Goal: Download file/media

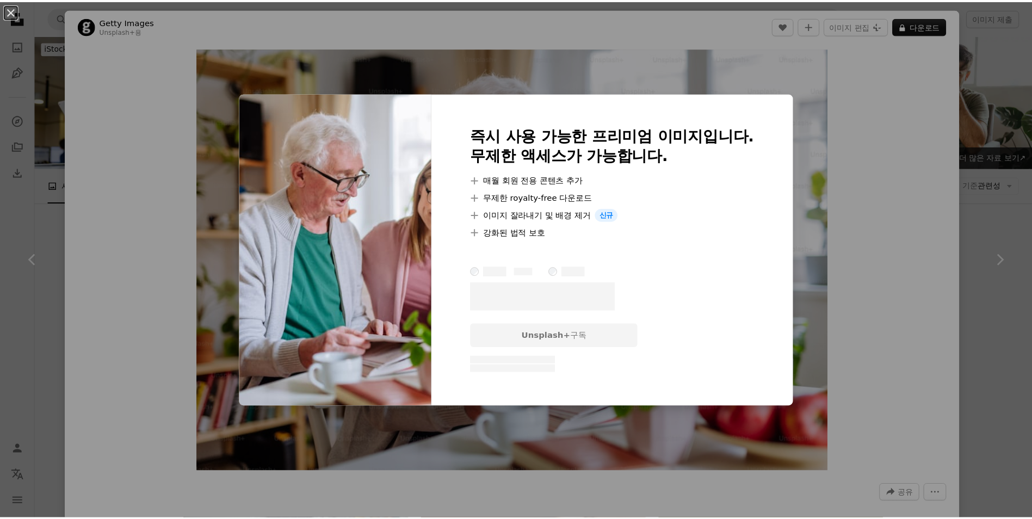
scroll to position [326, 0]
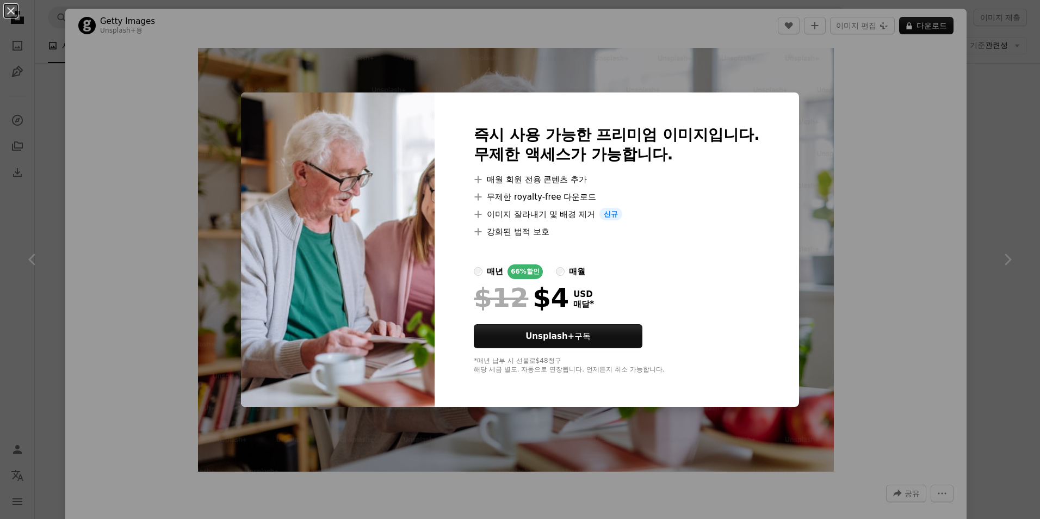
click at [172, 132] on div "An X shape 즉시 사용 가능한 프리미엄 이미지입니다. 무제한 액세스가 가능합니다. A plus sign 매월 회원 전용 콘텐츠 추가 A…" at bounding box center [520, 259] width 1040 height 519
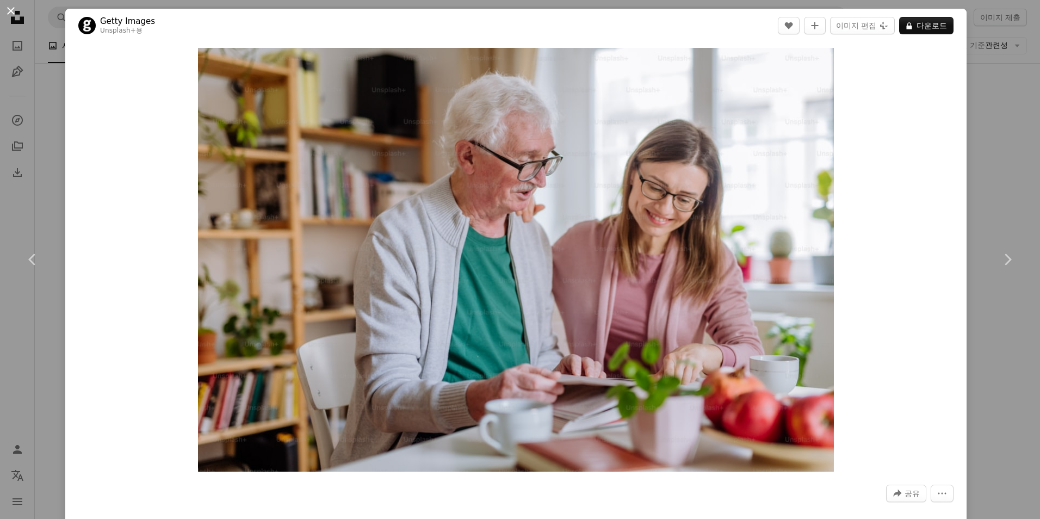
click at [8, 10] on button "An X shape" at bounding box center [10, 10] width 13 height 13
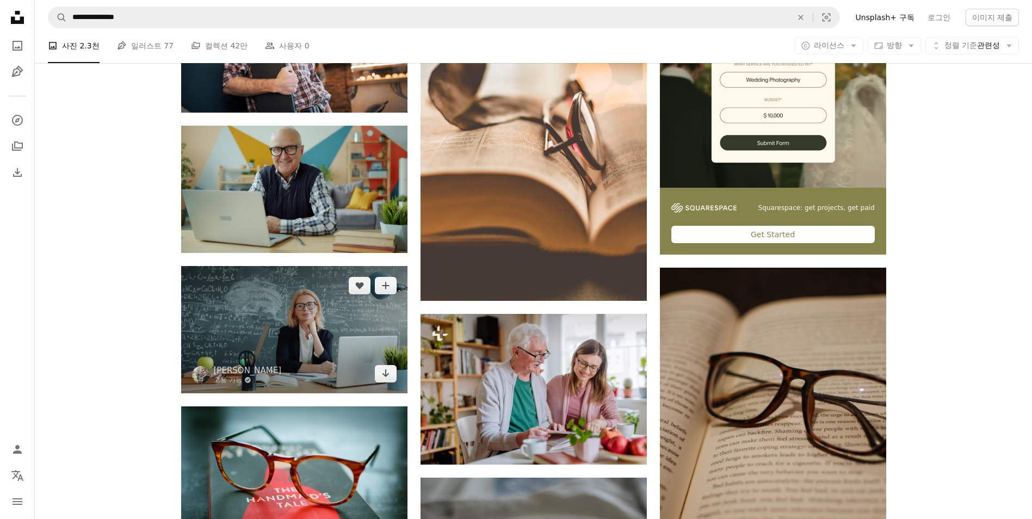
click at [343, 329] on img at bounding box center [294, 329] width 226 height 127
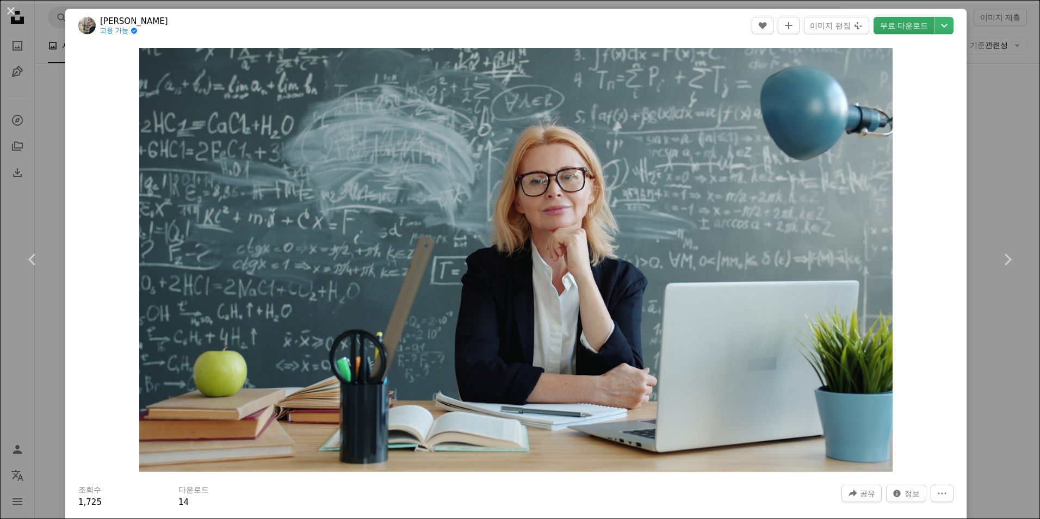
click at [903, 26] on link "무료 다운로드" at bounding box center [904, 25] width 61 height 17
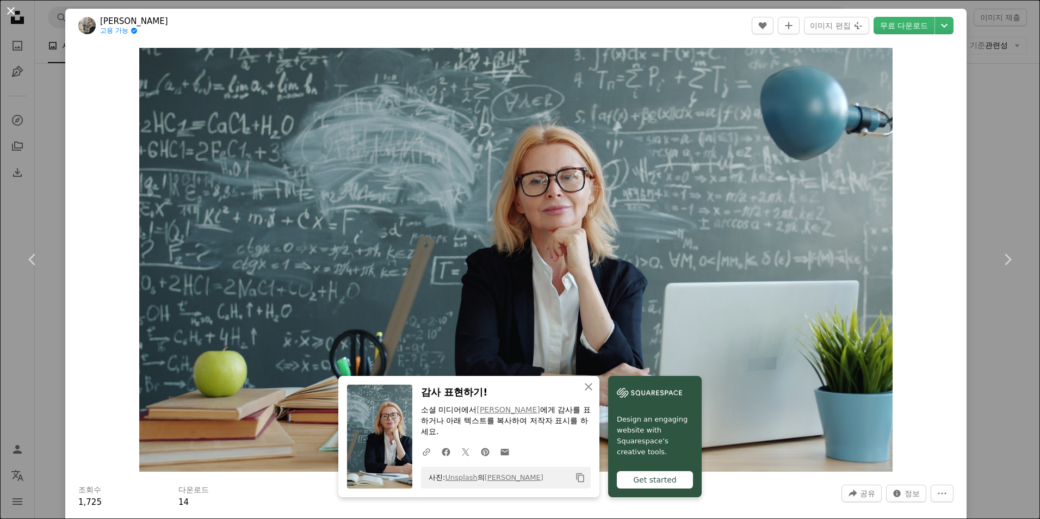
click at [11, 13] on button "An X shape" at bounding box center [10, 10] width 13 height 13
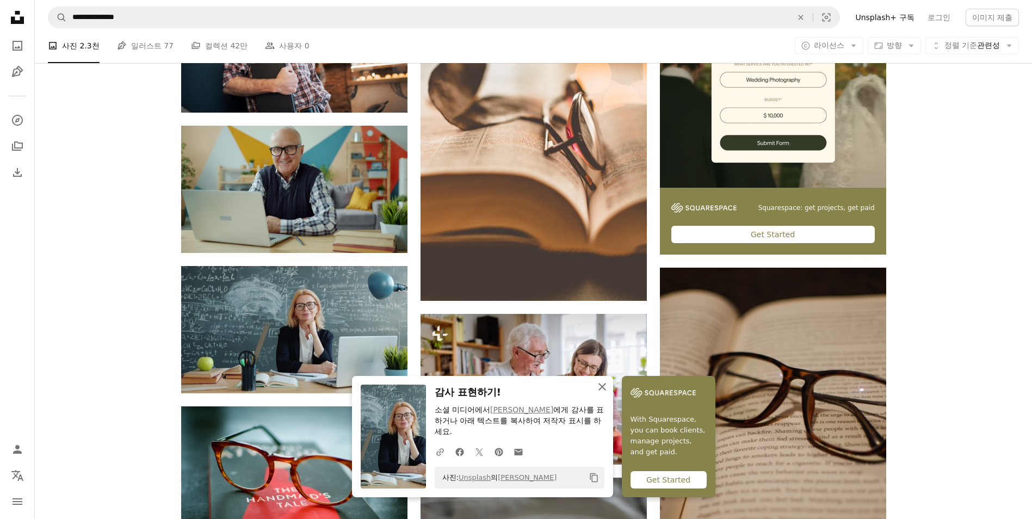
click at [599, 387] on icon "An X shape" at bounding box center [602, 386] width 13 height 13
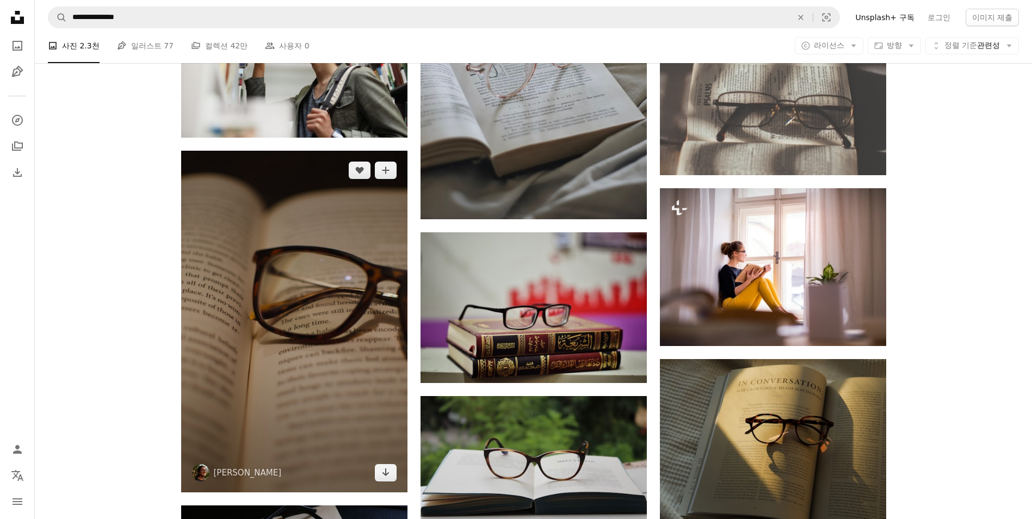
scroll to position [925, 0]
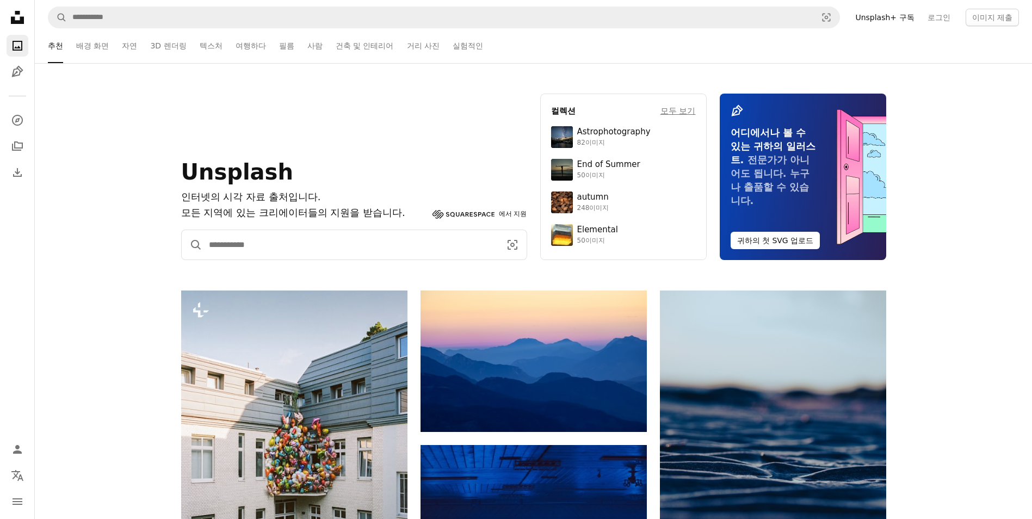
click at [255, 248] on input "사이트 전체에서 이미지 찾기" at bounding box center [350, 244] width 296 height 29
type input "**********"
click at [182, 230] on button "A magnifying glass" at bounding box center [192, 244] width 21 height 29
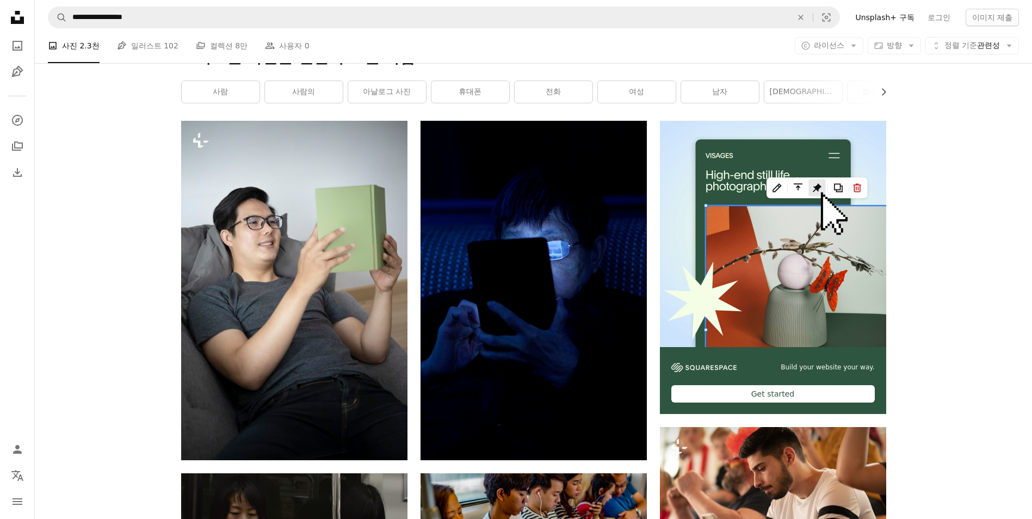
scroll to position [163, 0]
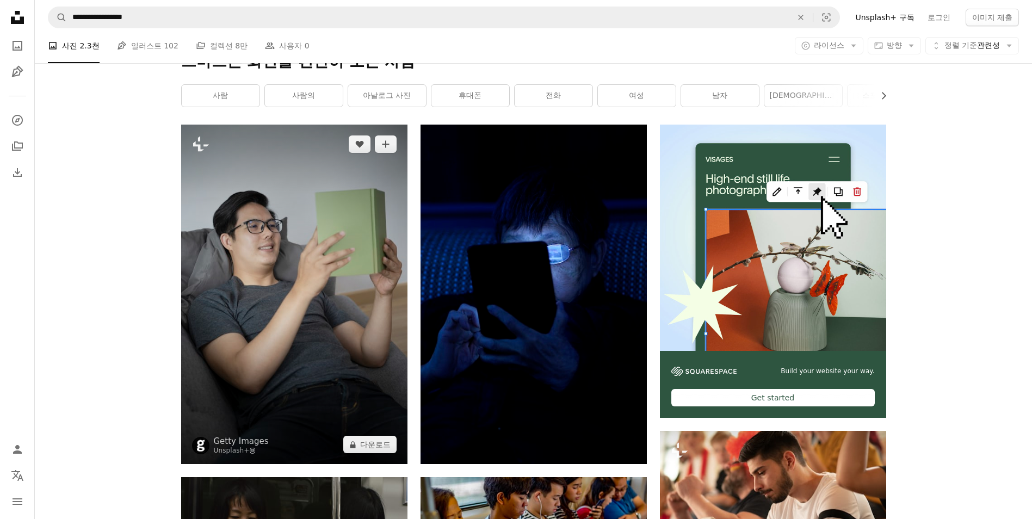
click at [270, 256] on img at bounding box center [294, 294] width 226 height 339
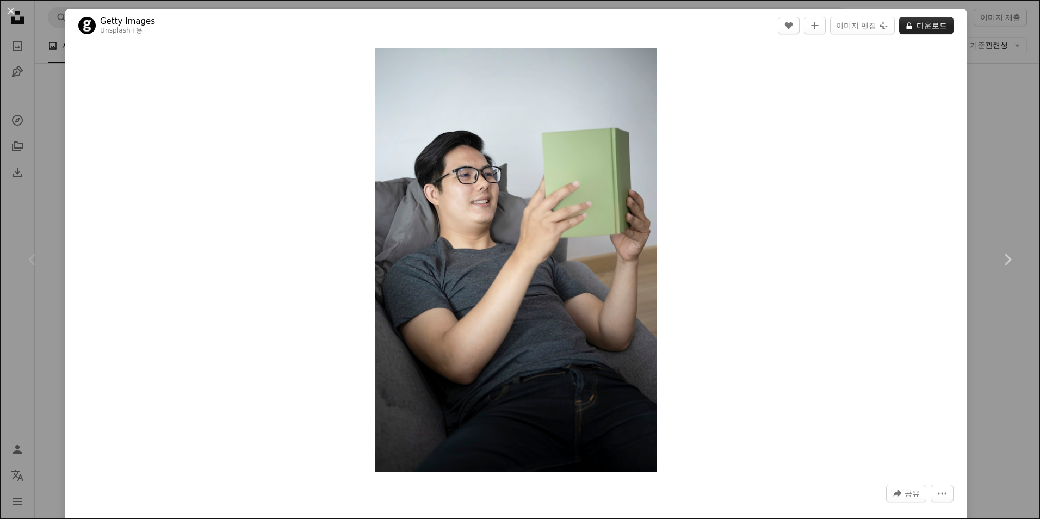
click at [936, 32] on button "A lock 다운로드" at bounding box center [926, 25] width 54 height 17
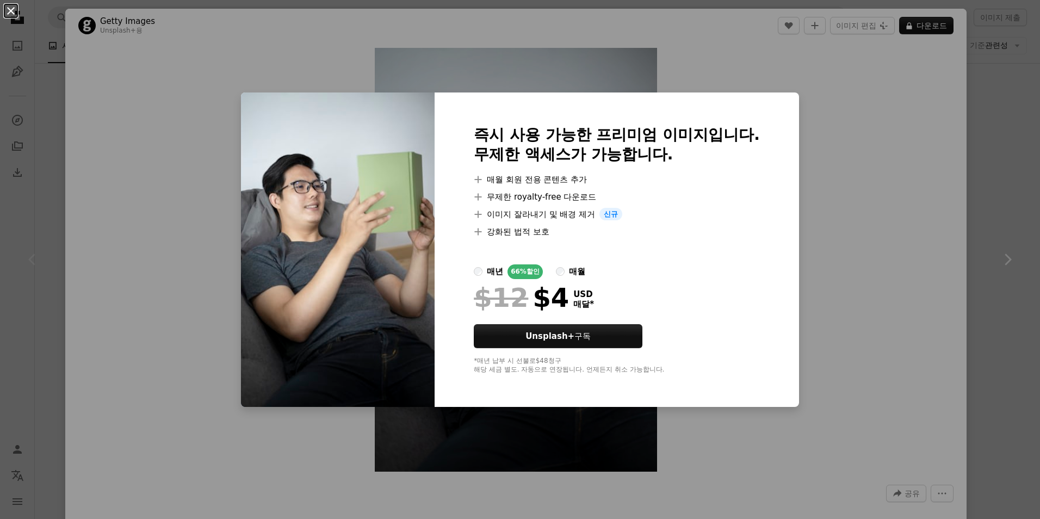
click at [13, 14] on button "An X shape" at bounding box center [10, 10] width 13 height 13
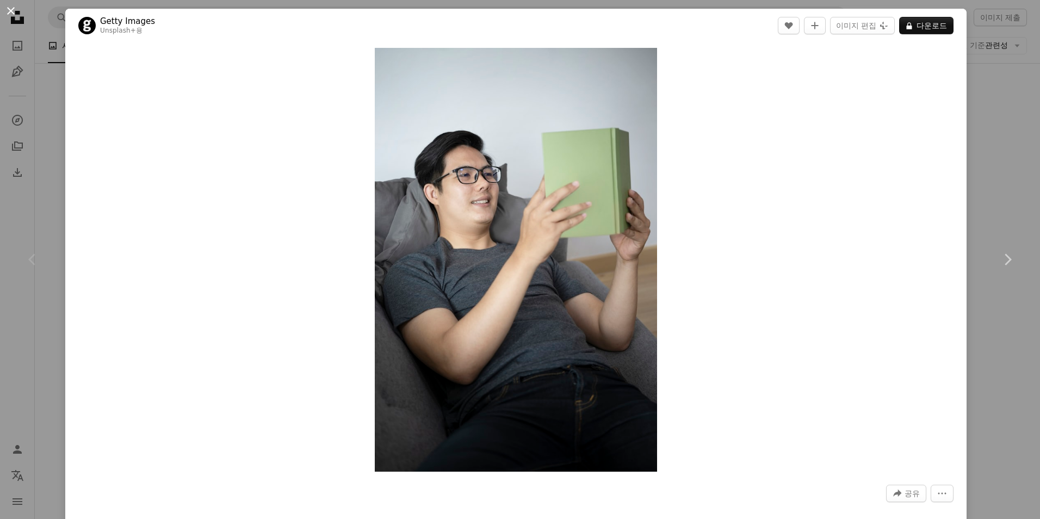
click at [12, 11] on button "An X shape" at bounding box center [10, 10] width 13 height 13
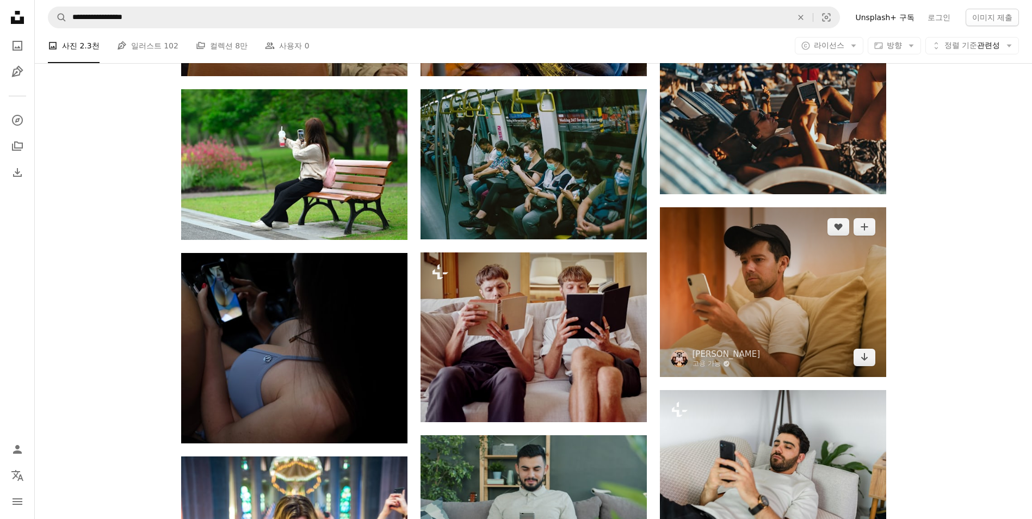
scroll to position [816, 0]
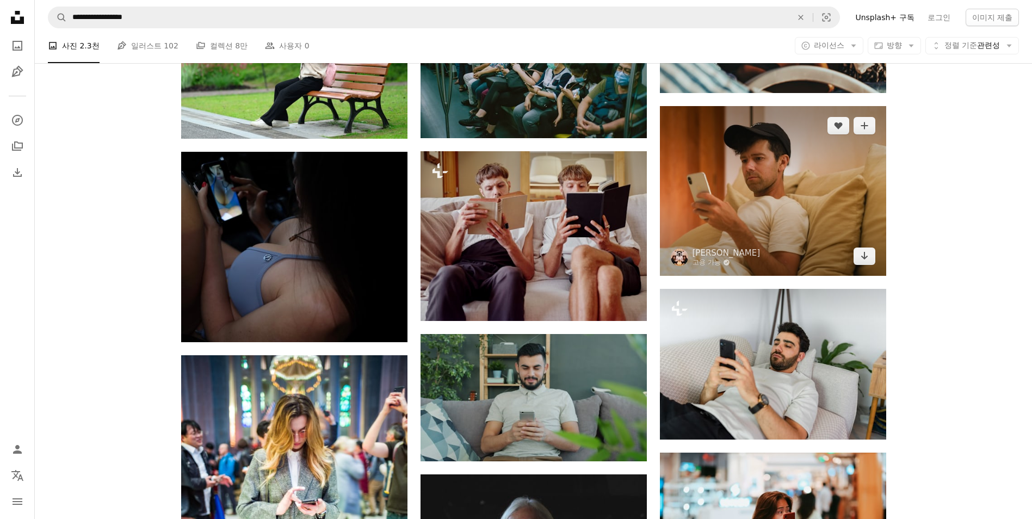
click at [749, 195] on img at bounding box center [773, 191] width 226 height 170
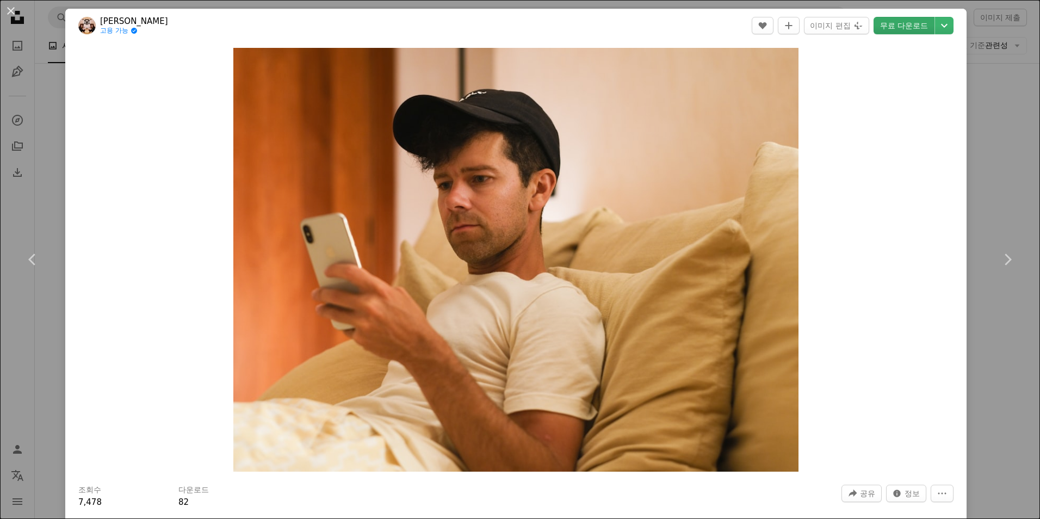
click at [900, 26] on link "무료 다운로드" at bounding box center [904, 25] width 61 height 17
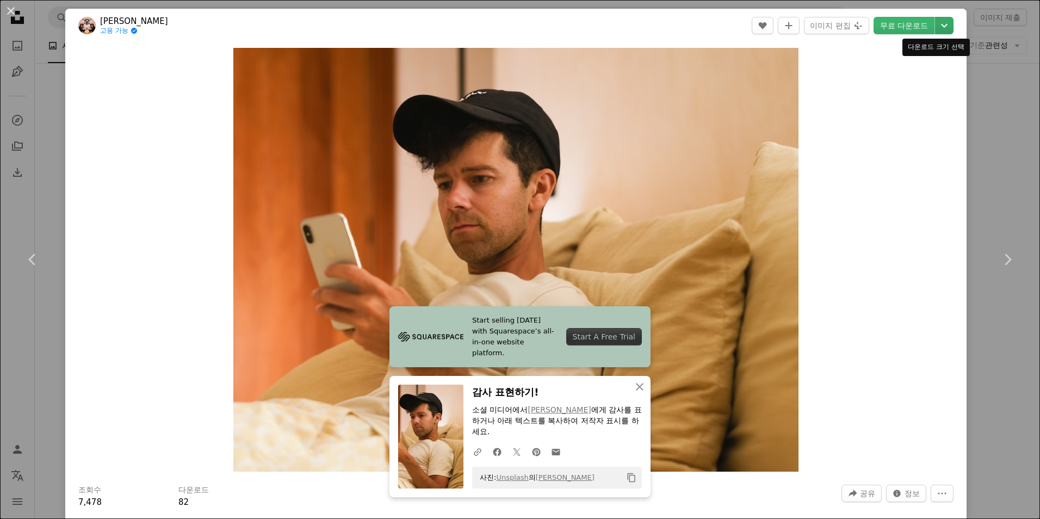
click at [939, 23] on icon "Chevron down" at bounding box center [944, 25] width 17 height 13
click at [11, 11] on dialog "An X shape Chevron left Chevron right [PERSON_NAME] 고용 가능 A checkmark inside of…" at bounding box center [520, 259] width 1040 height 519
click at [11, 11] on button "An X shape" at bounding box center [10, 10] width 13 height 13
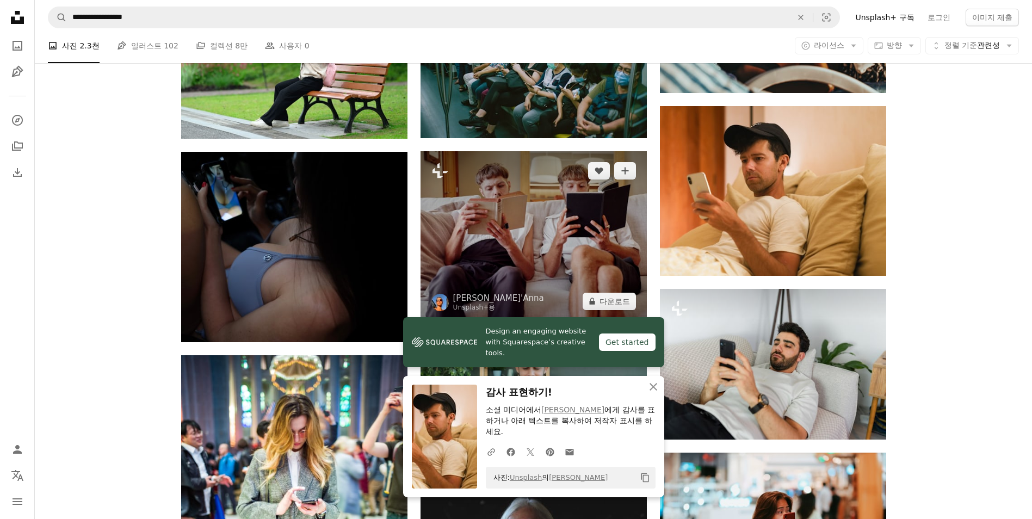
click at [561, 240] on img at bounding box center [534, 236] width 226 height 170
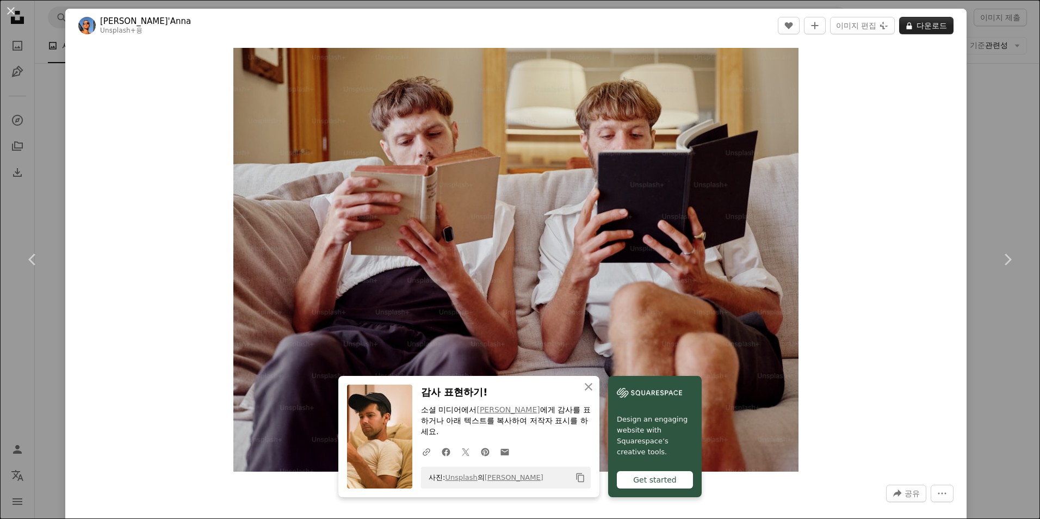
click at [929, 26] on button "A lock 다운로드" at bounding box center [926, 25] width 54 height 17
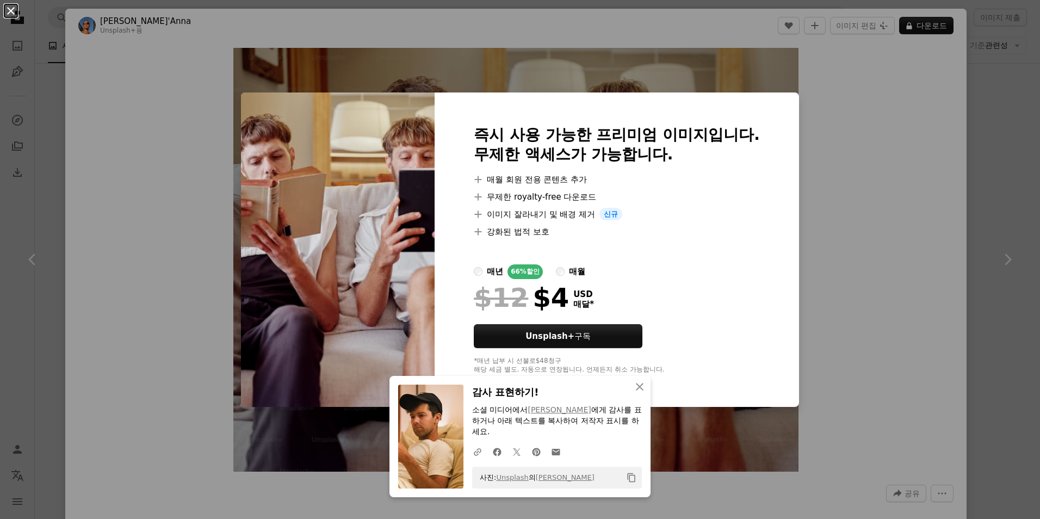
click at [13, 15] on button "An X shape" at bounding box center [10, 10] width 13 height 13
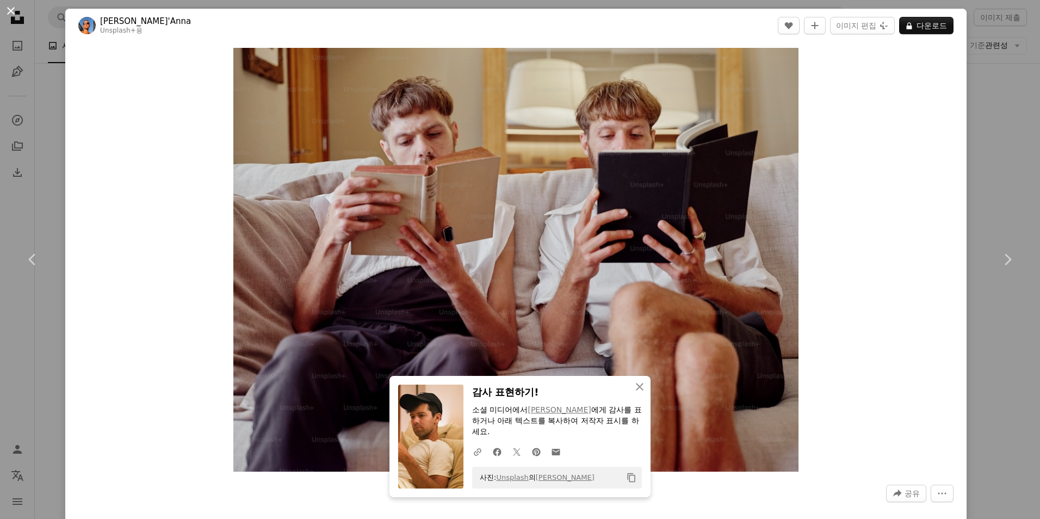
click at [11, 14] on button "An X shape" at bounding box center [10, 10] width 13 height 13
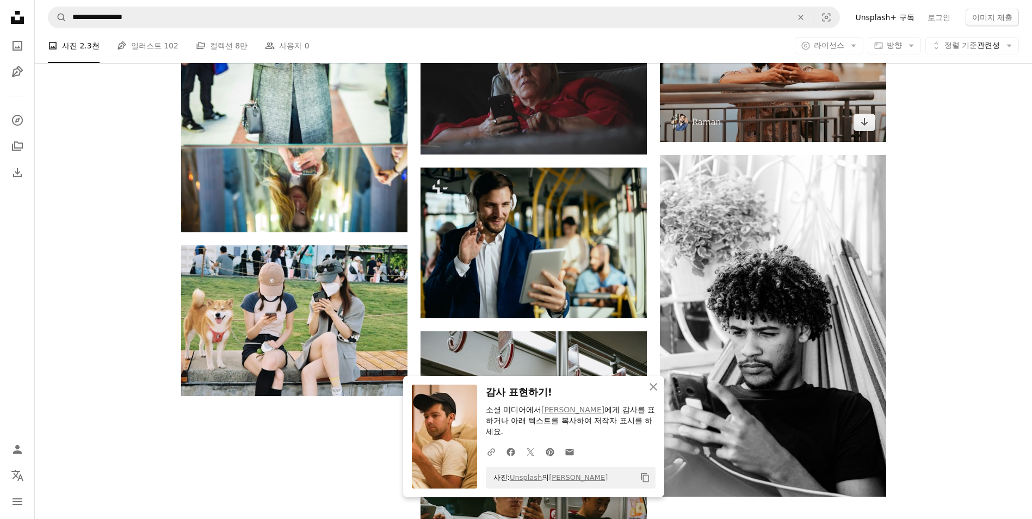
scroll to position [1306, 0]
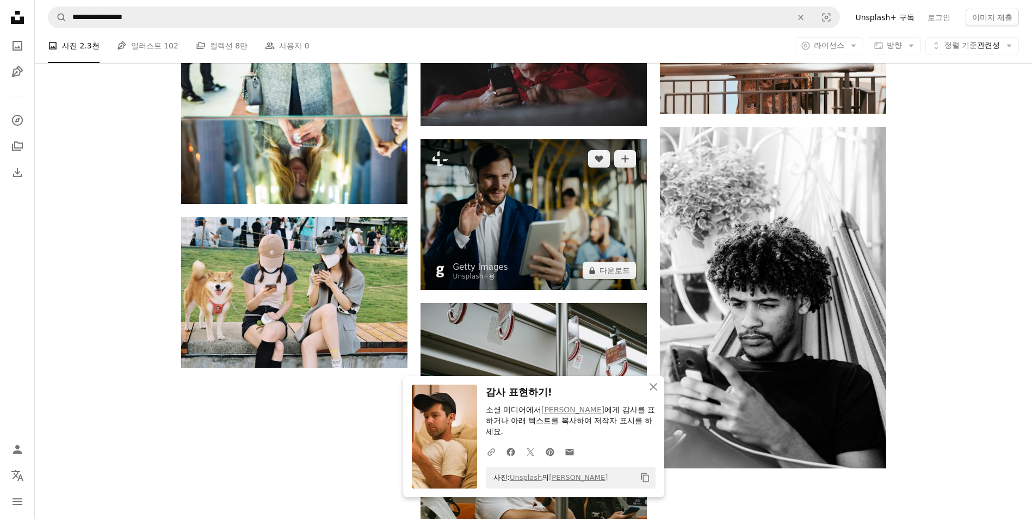
click at [511, 217] on img at bounding box center [534, 214] width 226 height 151
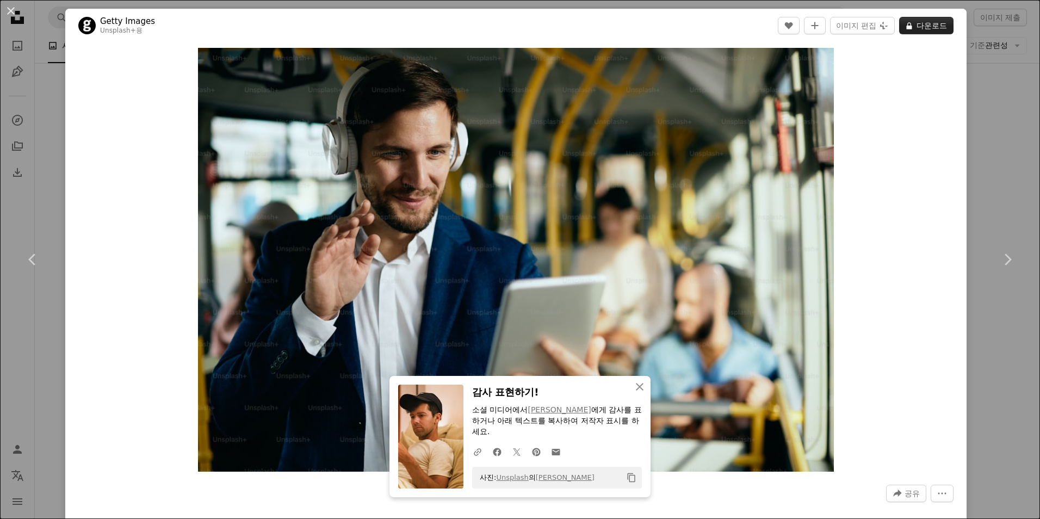
click at [913, 26] on button "A lock 다운로드" at bounding box center [926, 25] width 54 height 17
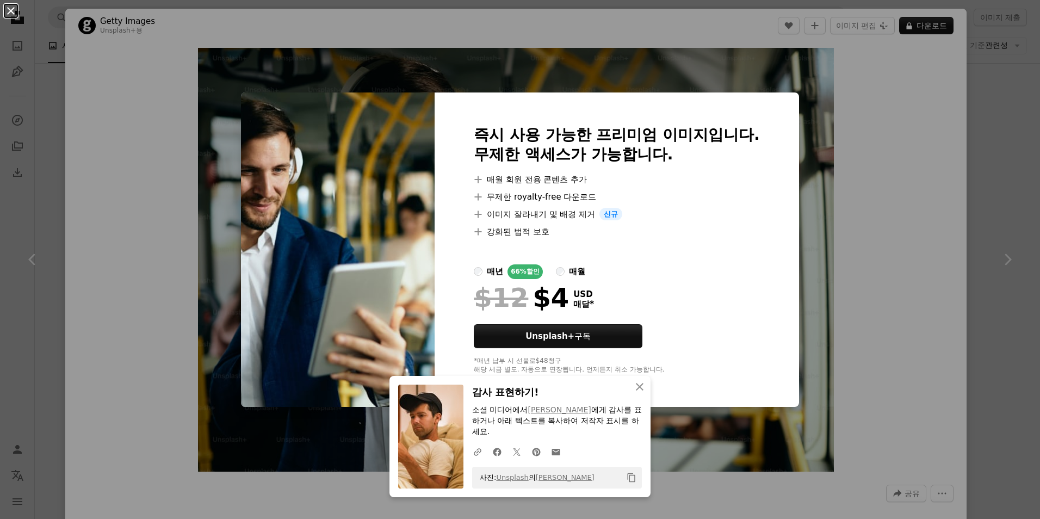
click at [13, 12] on button "An X shape" at bounding box center [10, 10] width 13 height 13
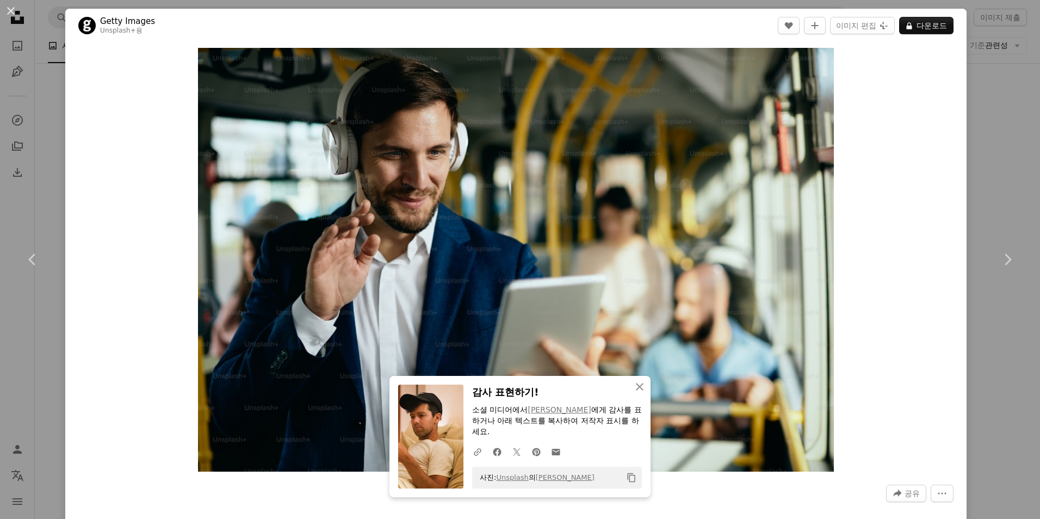
click at [13, 12] on button "An X shape" at bounding box center [10, 10] width 13 height 13
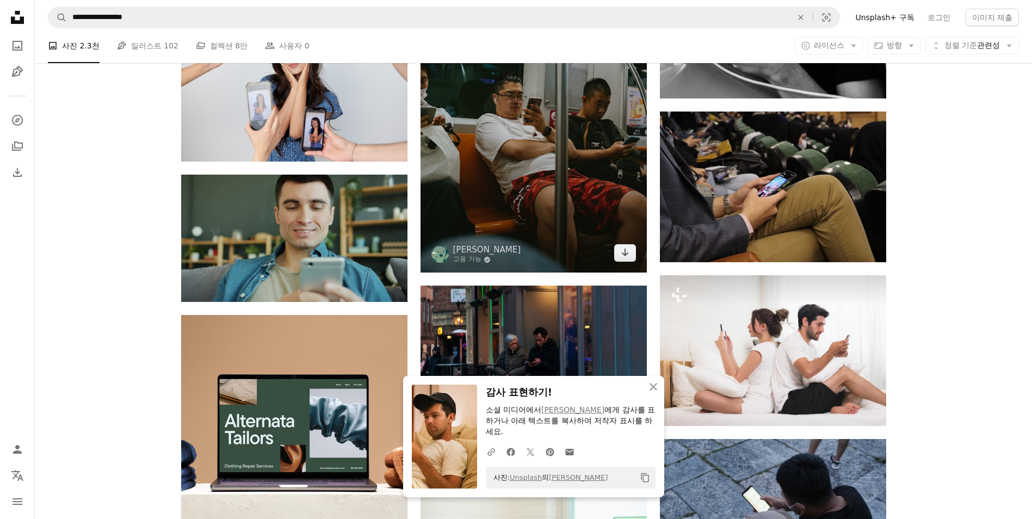
scroll to position [1686, 0]
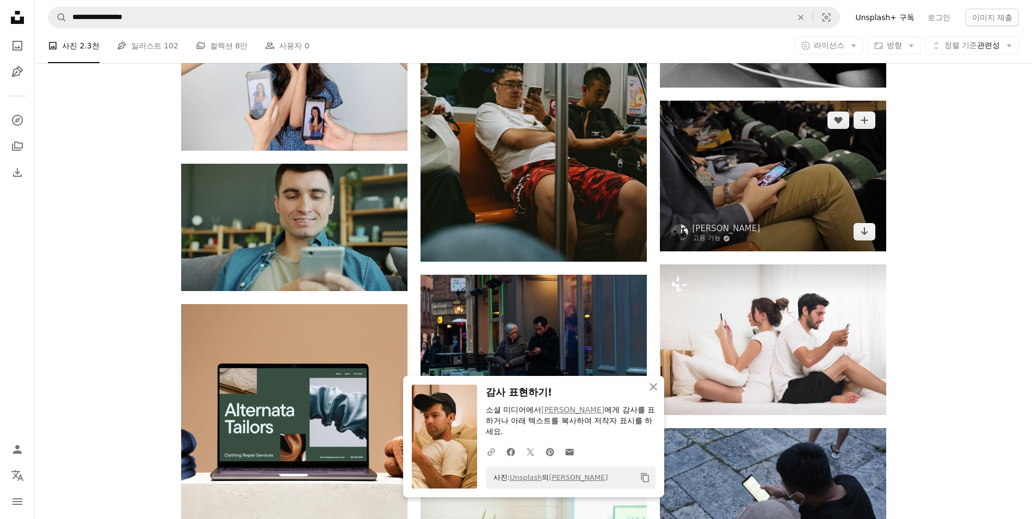
click at [778, 184] on img at bounding box center [773, 176] width 226 height 151
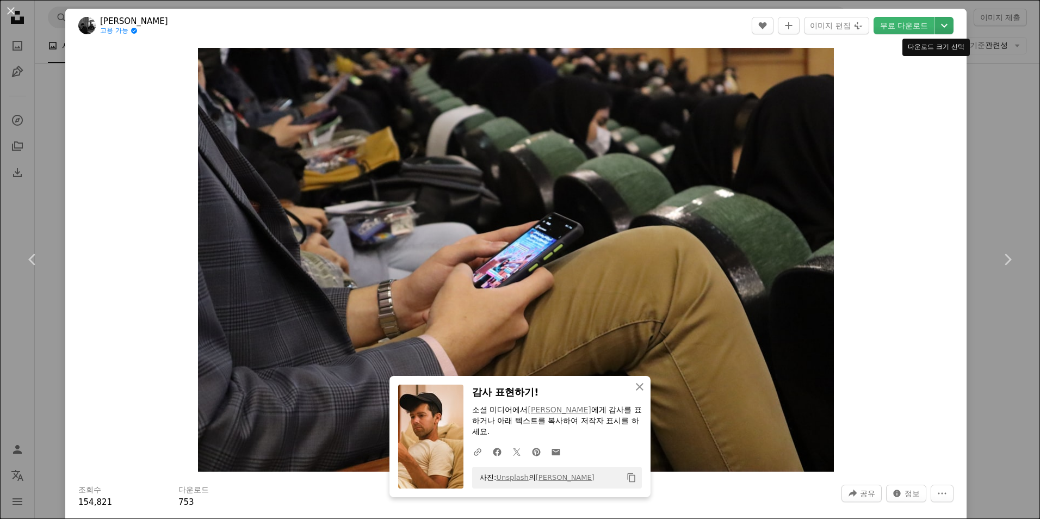
click at [939, 21] on icon "Chevron down" at bounding box center [944, 25] width 17 height 13
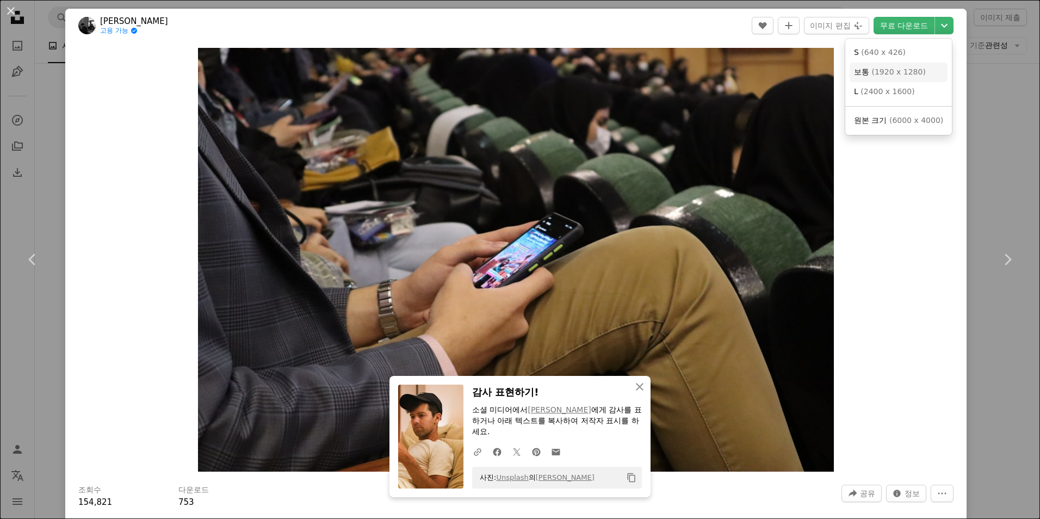
click at [892, 70] on span "( 1920 x 1280 )" at bounding box center [898, 71] width 54 height 9
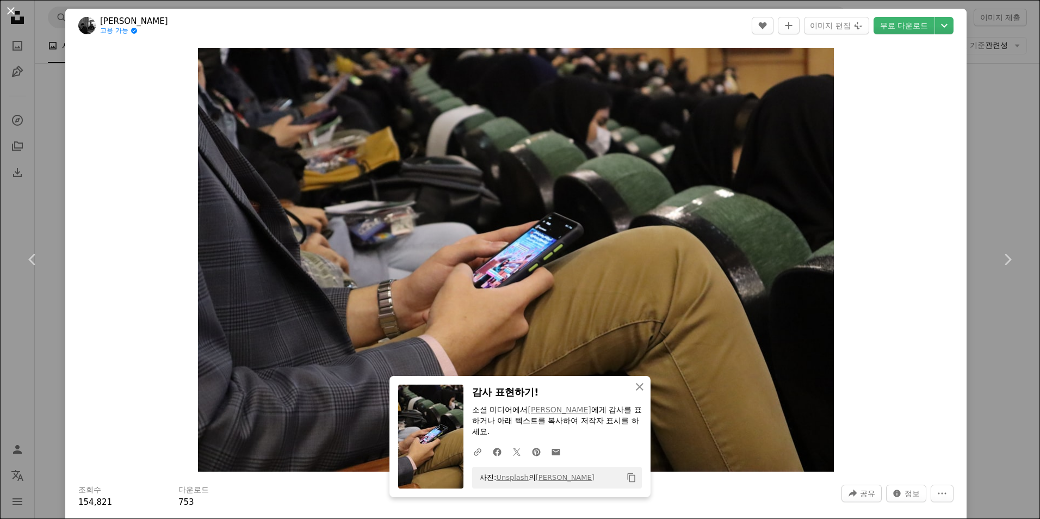
click at [9, 10] on button "An X shape" at bounding box center [10, 10] width 13 height 13
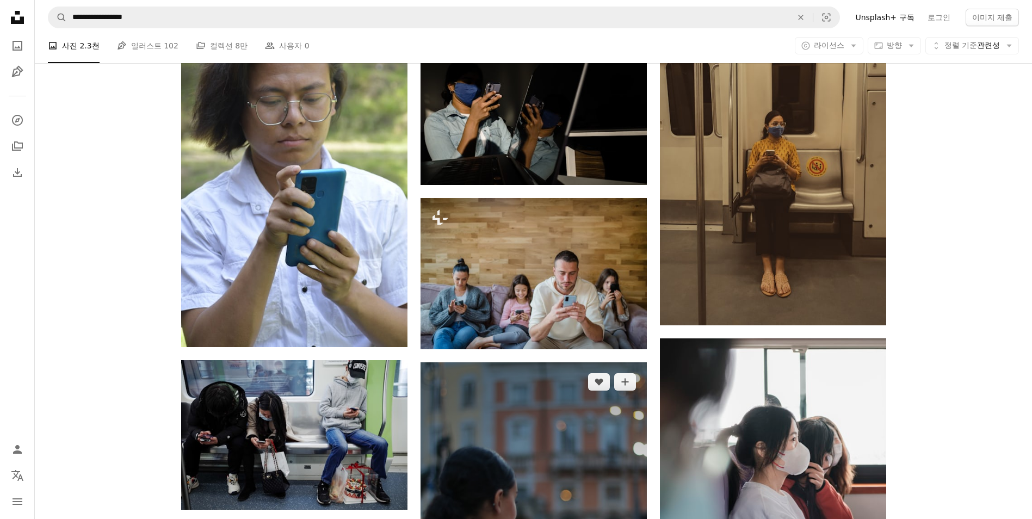
scroll to position [2448, 0]
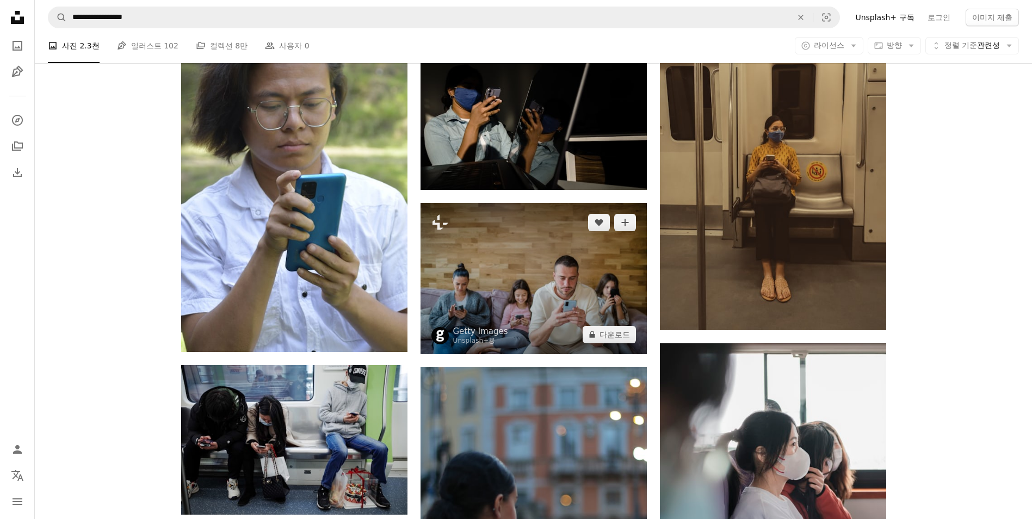
click at [532, 213] on img at bounding box center [534, 278] width 226 height 151
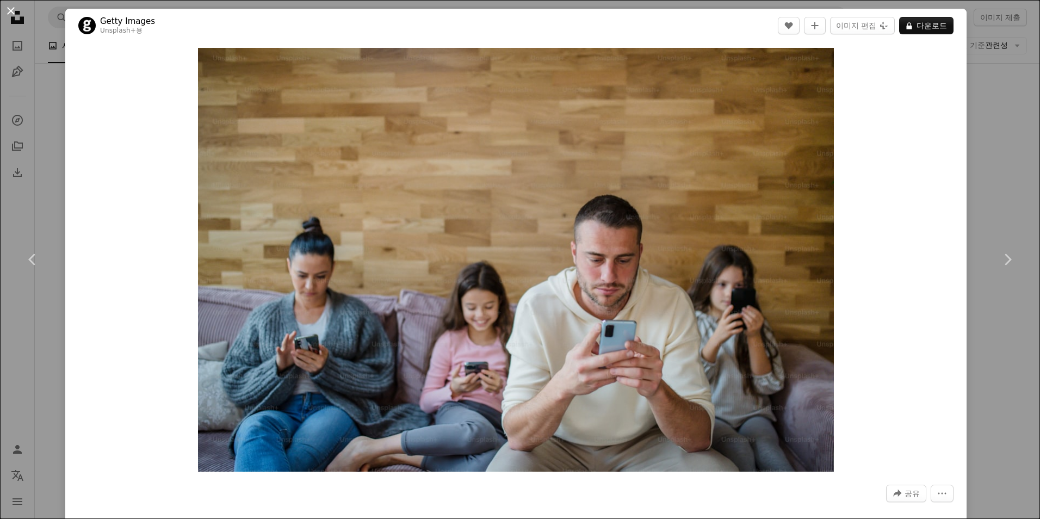
click at [11, 7] on button "An X shape" at bounding box center [10, 10] width 13 height 13
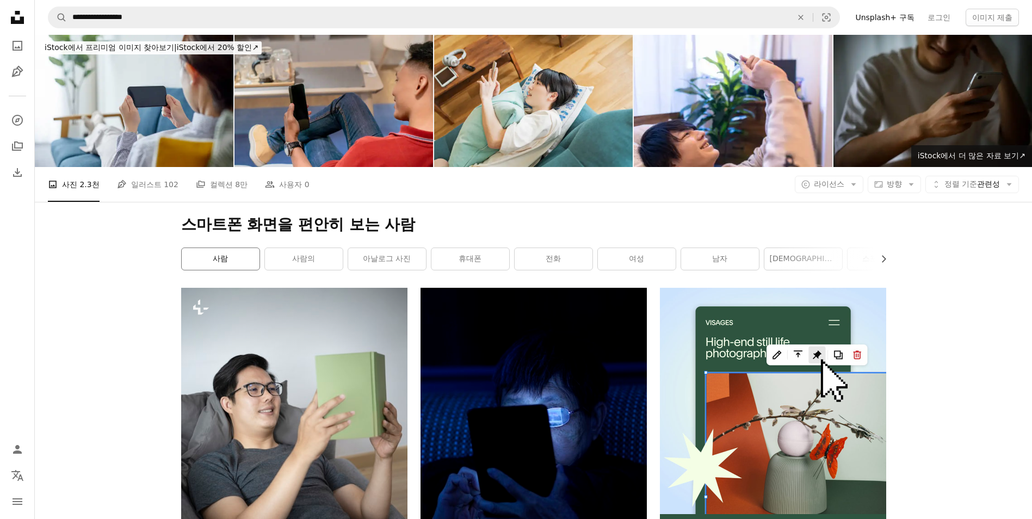
click at [227, 259] on link "사람" at bounding box center [221, 259] width 78 height 22
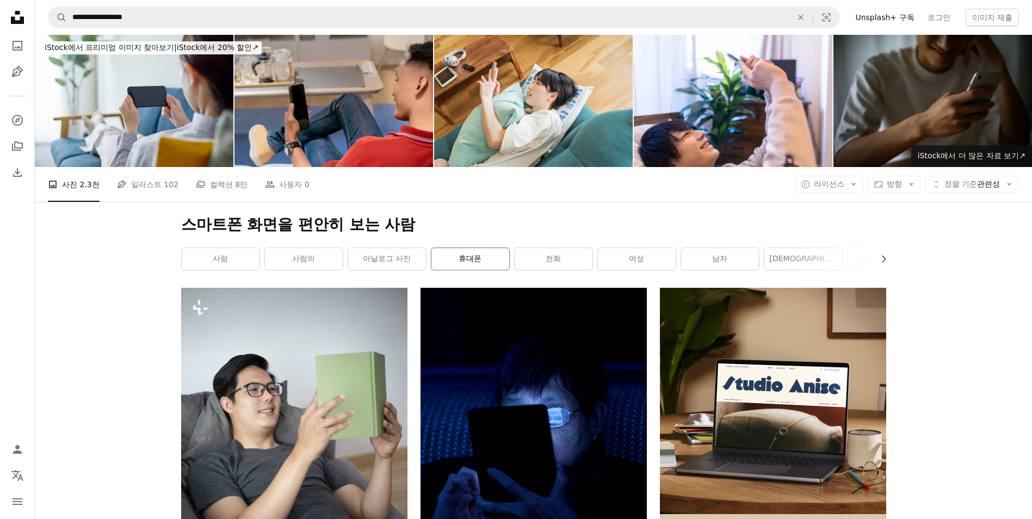
click at [477, 261] on link "휴대폰" at bounding box center [470, 259] width 78 height 22
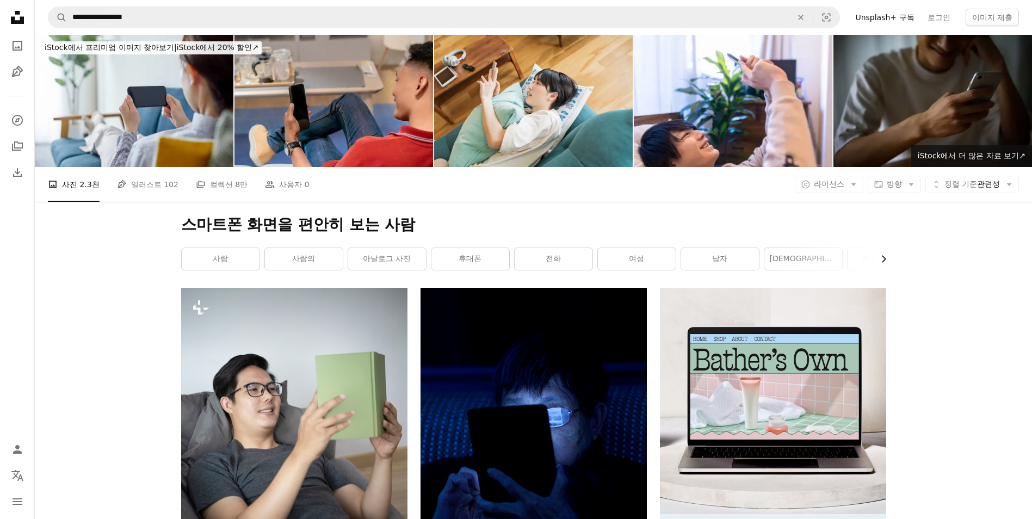
click at [884, 261] on icon "Chevron right" at bounding box center [883, 259] width 11 height 11
click at [185, 260] on icon "Chevron left" at bounding box center [183, 259] width 11 height 11
click at [185, 260] on link "사람" at bounding box center [221, 259] width 78 height 22
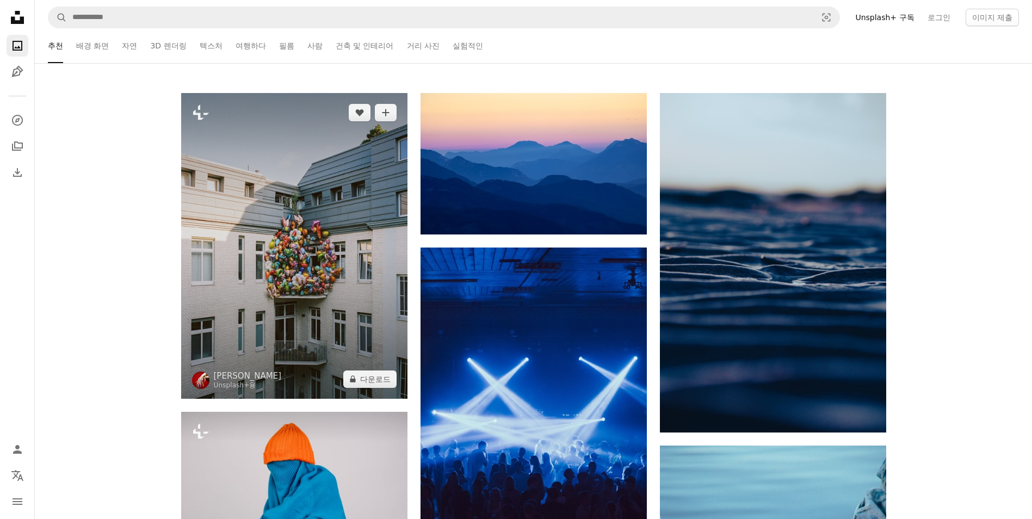
scroll to position [218, 0]
